Goal: Information Seeking & Learning: Learn about a topic

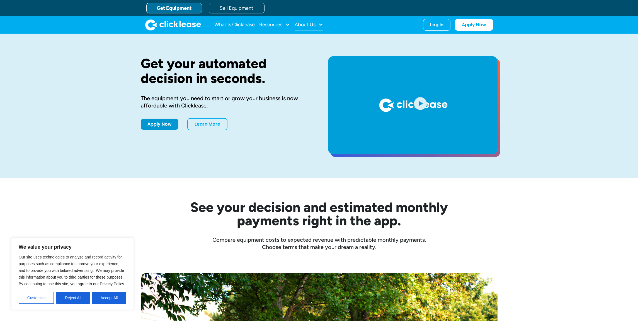
click at [320, 25] on div at bounding box center [320, 24] width 5 height 5
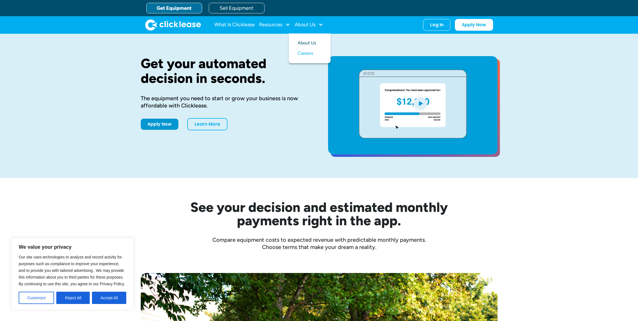
click at [313, 43] on link "About Us" at bounding box center [310, 43] width 24 height 10
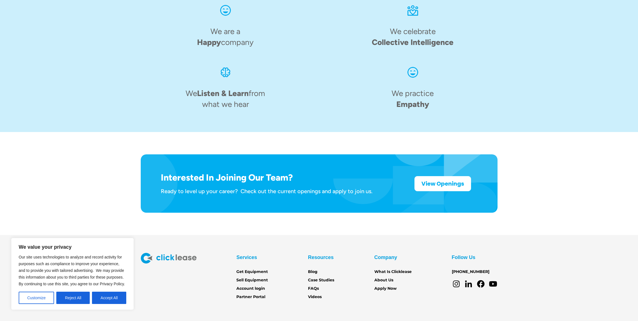
scroll to position [801, 0]
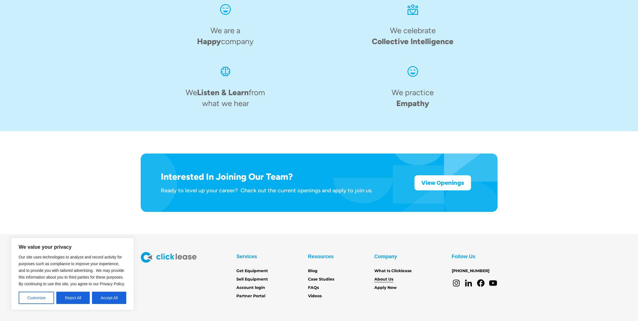
click at [388, 276] on link "About Us" at bounding box center [384, 279] width 19 height 6
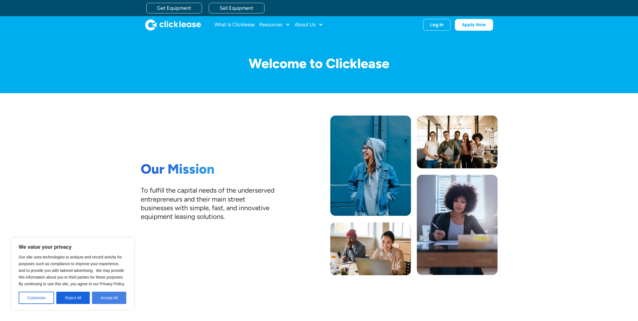
click at [108, 293] on button "Accept All" at bounding box center [109, 297] width 34 height 12
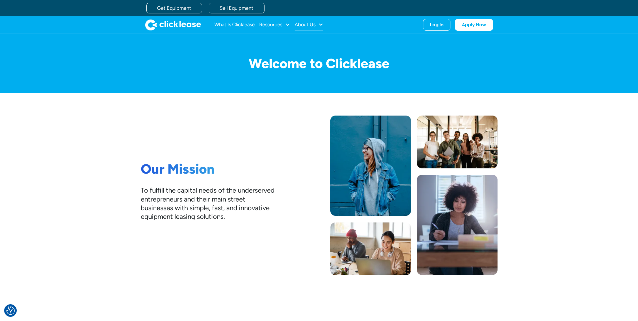
click at [322, 26] on div at bounding box center [320, 24] width 5 height 5
click at [281, 122] on div "Our Mission To fulfill the capital needs of the underserved entrepreneurs and t…" at bounding box center [319, 195] width 357 height 160
click at [555, 190] on div "Our Mission To fulfill the capital needs of the underserved entrepreneurs and t…" at bounding box center [319, 195] width 638 height 204
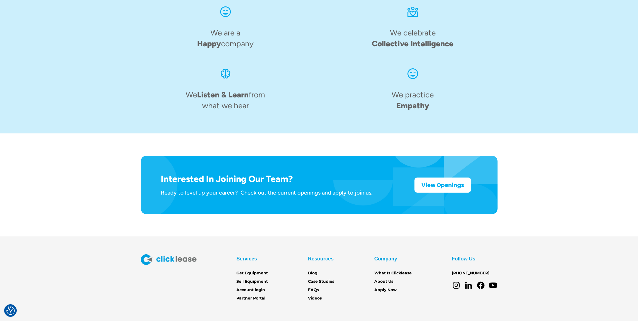
scroll to position [801, 0]
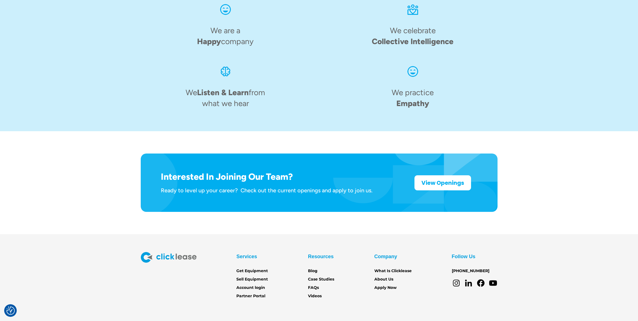
click at [458, 278] on icon at bounding box center [456, 282] width 9 height 9
